Goal: Find specific page/section: Find specific page/section

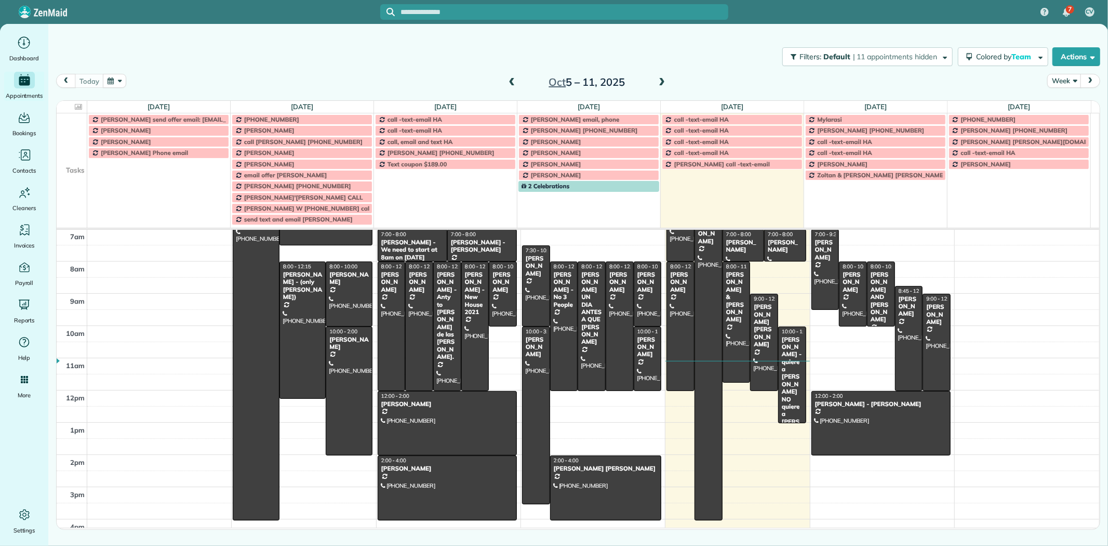
click at [71, 151] on td at bounding box center [72, 152] width 31 height 11
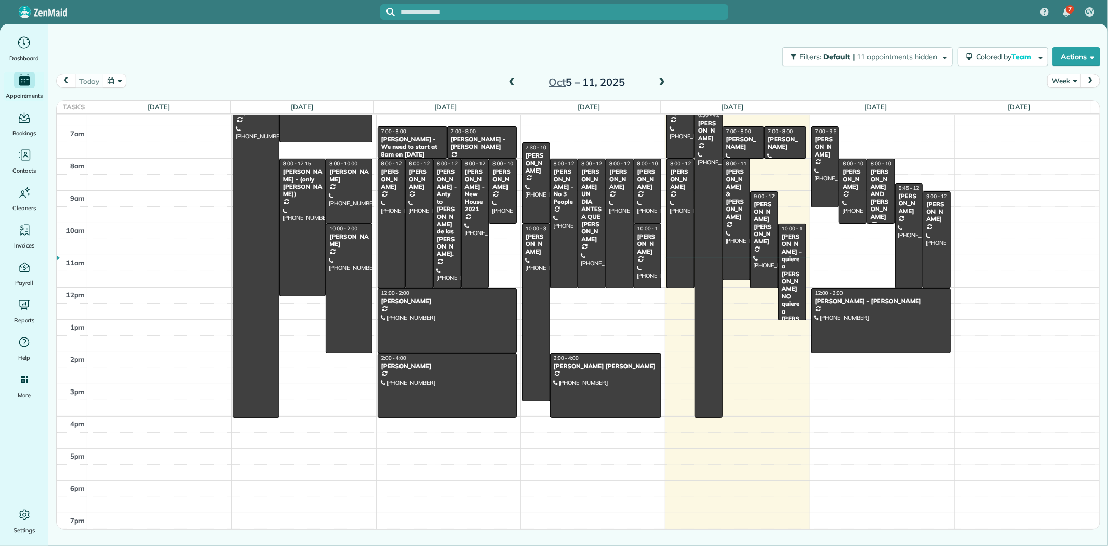
scroll to position [87, 0]
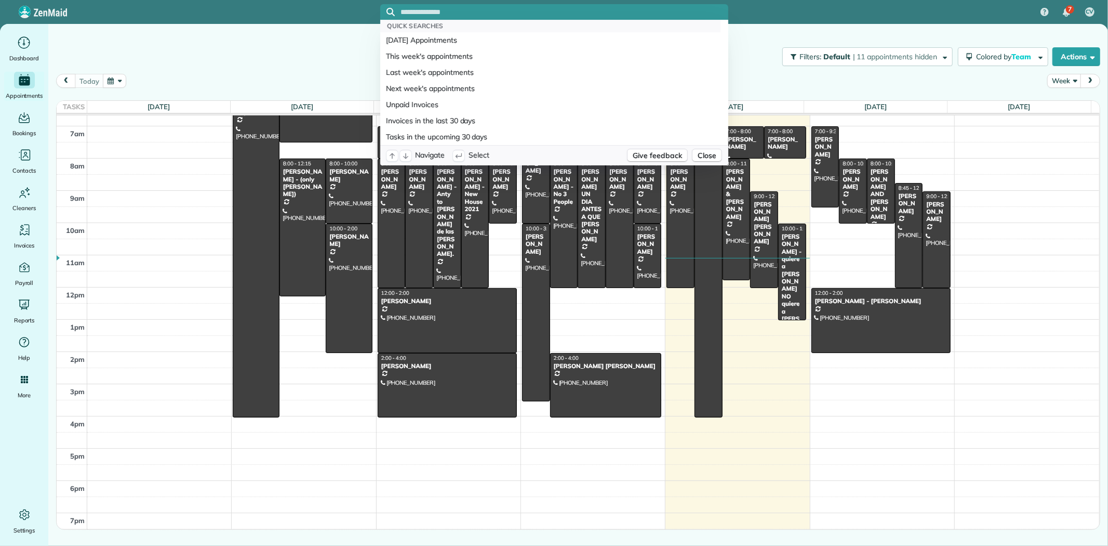
click at [439, 8] on input "text" at bounding box center [564, 12] width 327 height 8
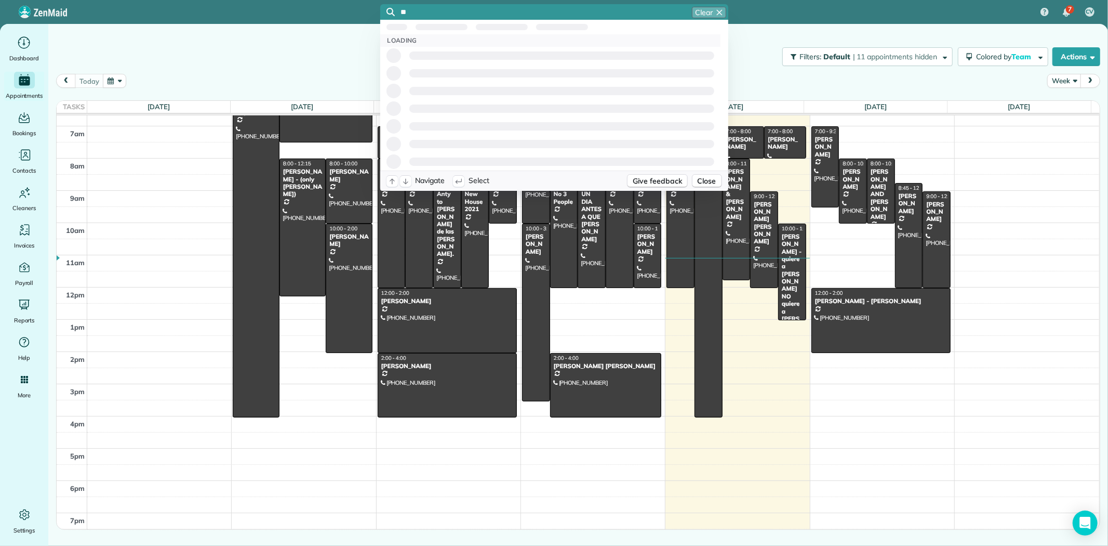
type input "*"
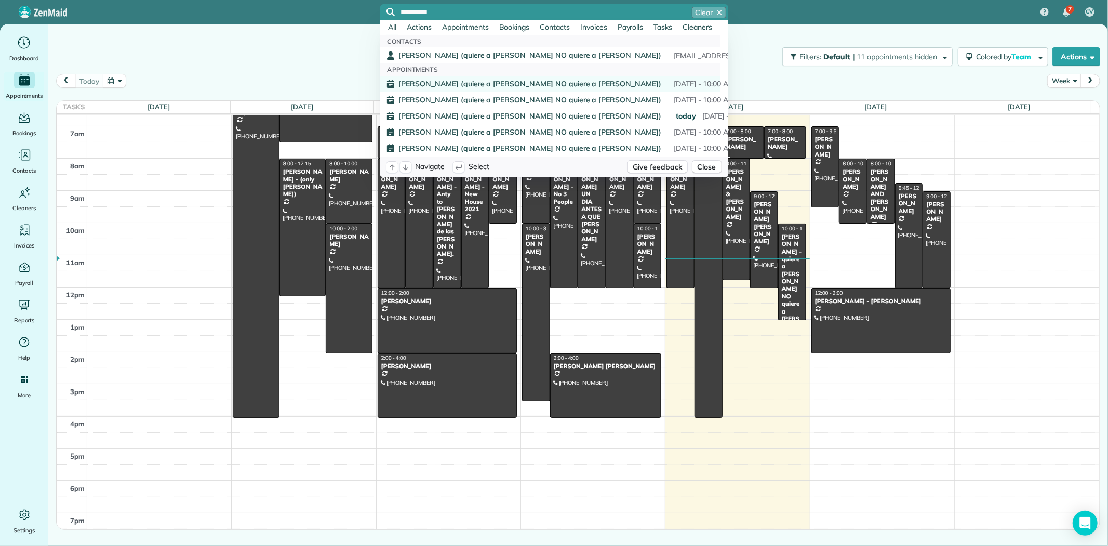
type input "**********"
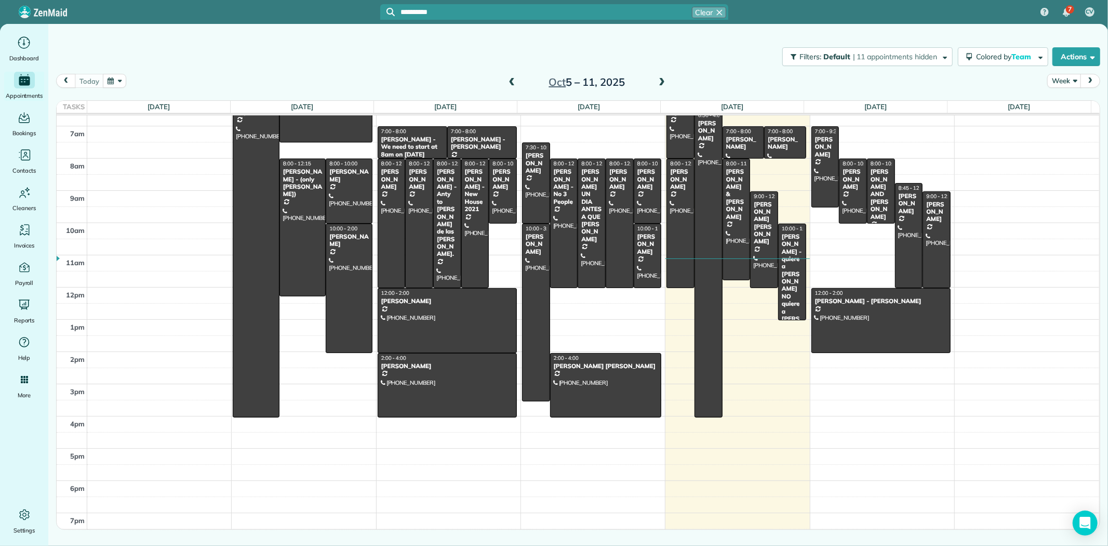
click at [458, 82] on span "[PERSON_NAME] (quiere a [PERSON_NAME] NO quiere a [PERSON_NAME])" at bounding box center [530, 83] width 263 height 7
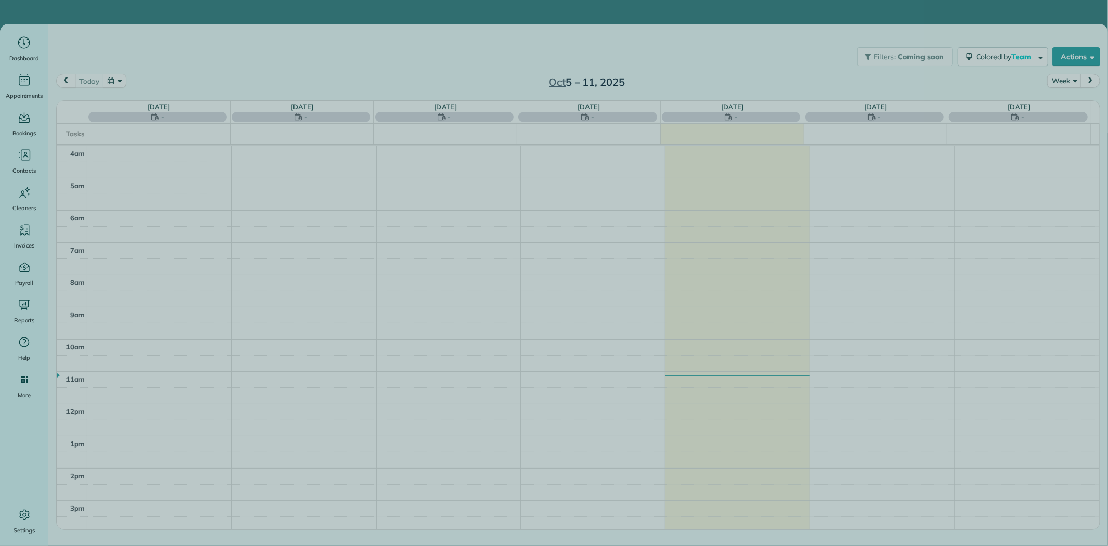
scroll to position [97, 0]
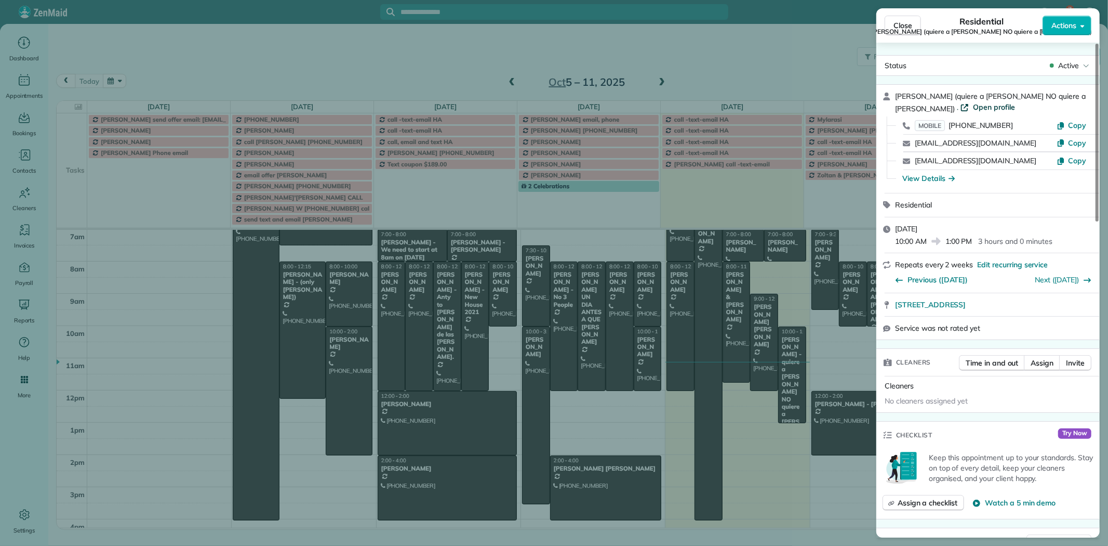
click at [973, 106] on span "Open profile" at bounding box center [994, 107] width 42 height 10
